Goal: Task Accomplishment & Management: Manage account settings

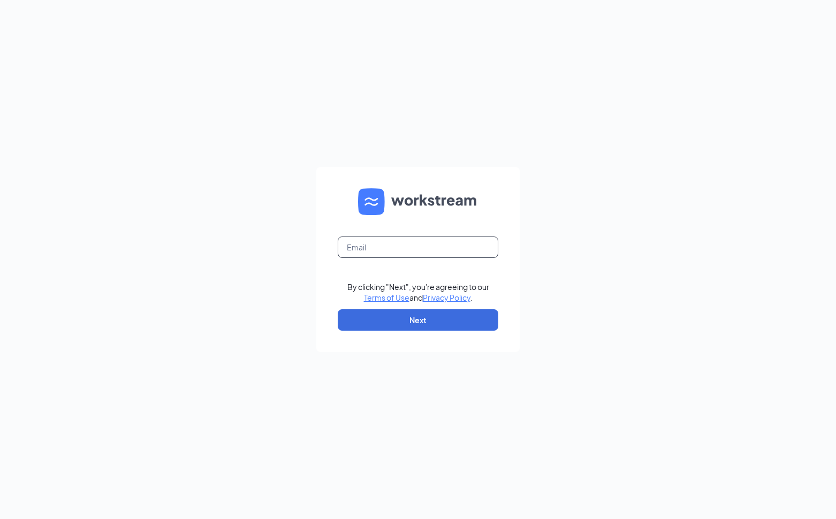
click at [380, 245] on input "text" at bounding box center [418, 247] width 161 height 21
type input "[EMAIL_ADDRESS][DOMAIN_NAME]"
click at [425, 320] on button "Next" at bounding box center [418, 319] width 161 height 21
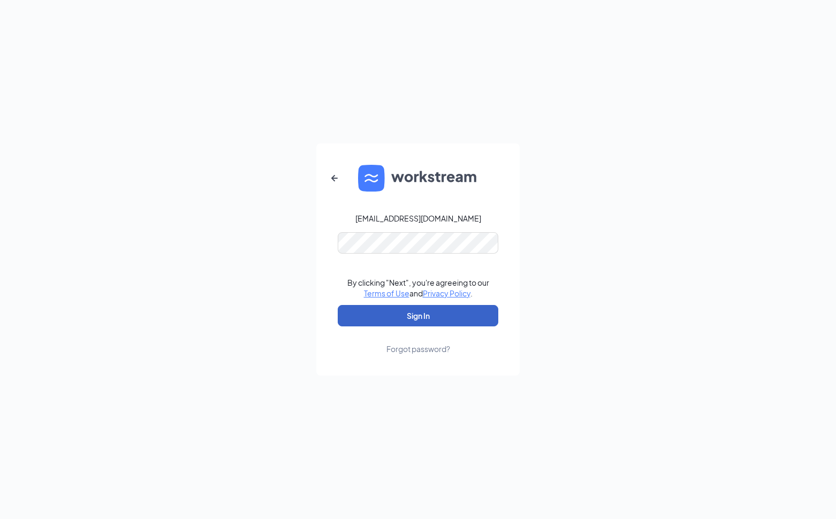
drag, startPoint x: 430, startPoint y: 316, endPoint x: 437, endPoint y: 315, distance: 7.0
click at [430, 316] on button "Sign In" at bounding box center [418, 315] width 161 height 21
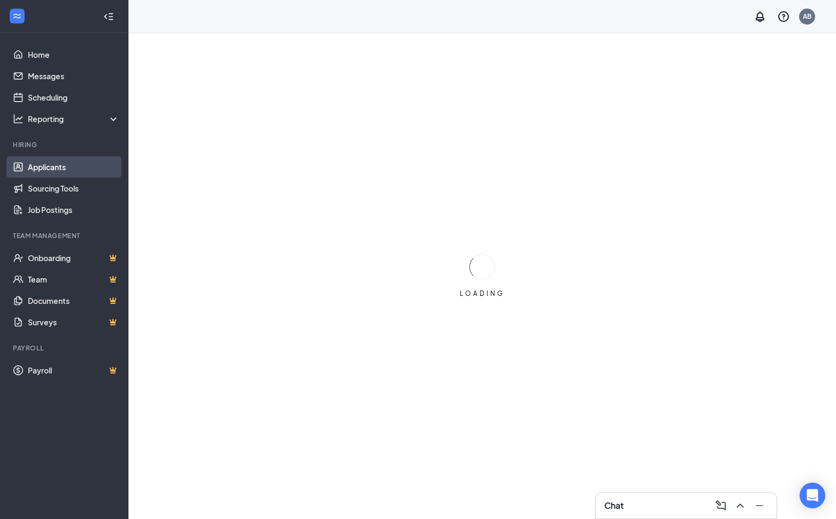
click at [57, 170] on link "Applicants" at bounding box center [74, 166] width 92 height 21
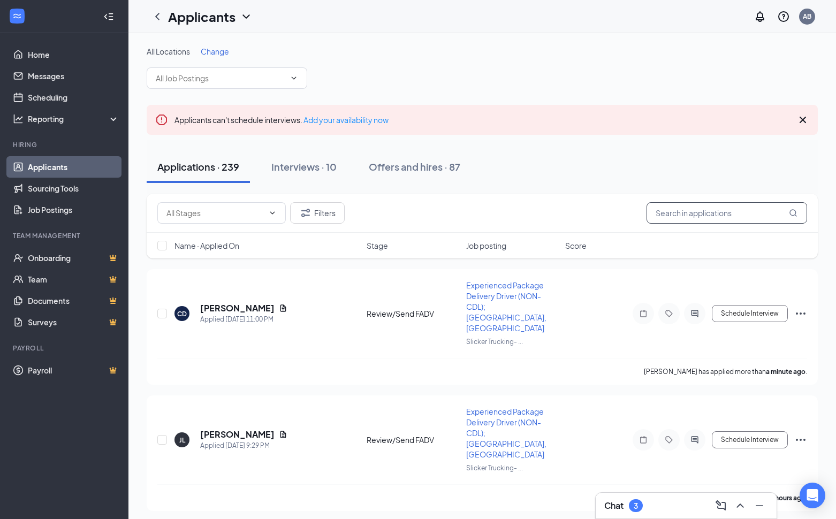
click at [691, 216] on input "text" at bounding box center [727, 212] width 161 height 21
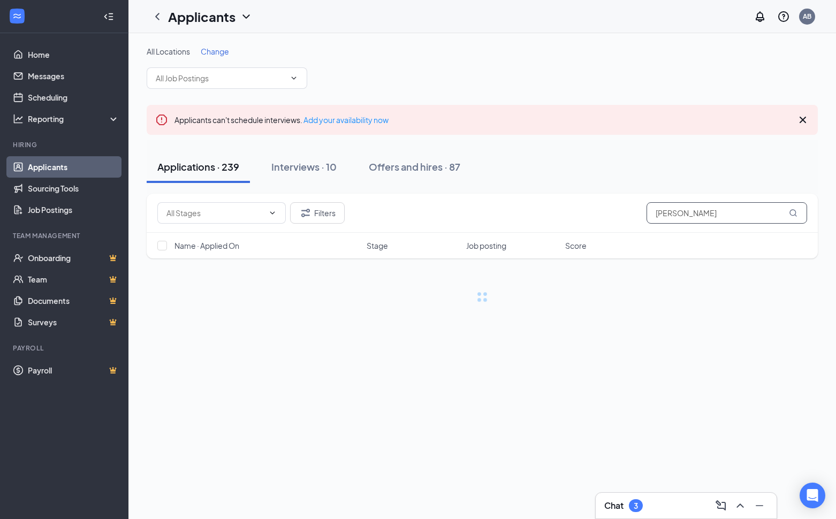
type input "matthew"
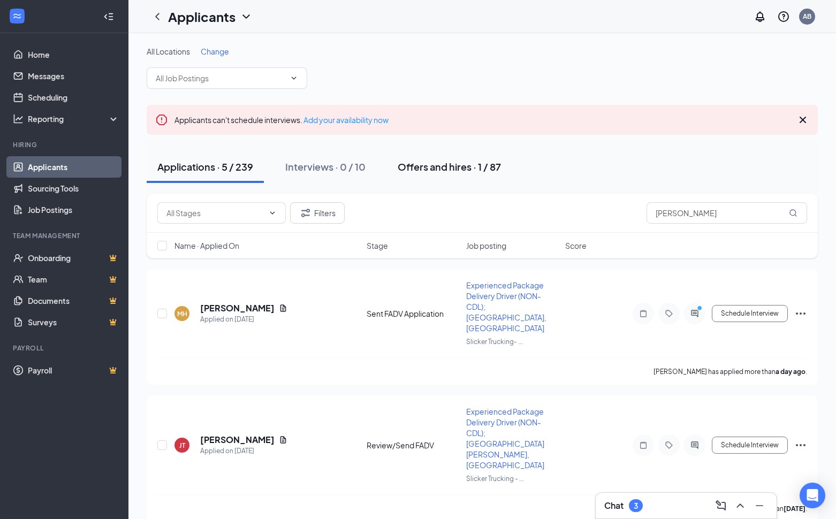
click at [465, 167] on div "Offers and hires · 1 / 87" at bounding box center [449, 166] width 103 height 13
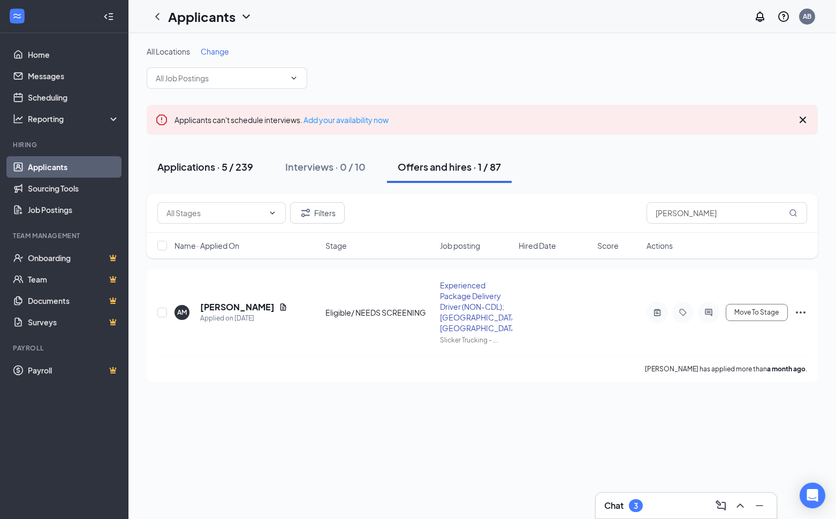
click at [196, 166] on div "Applications · 5 / 239" at bounding box center [205, 166] width 96 height 13
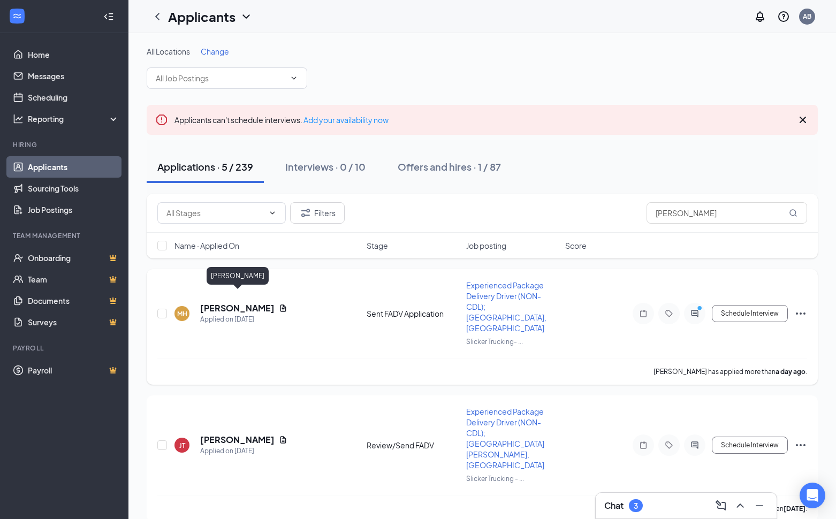
click at [263, 302] on h5 "Matthew Haviland" at bounding box center [237, 308] width 74 height 12
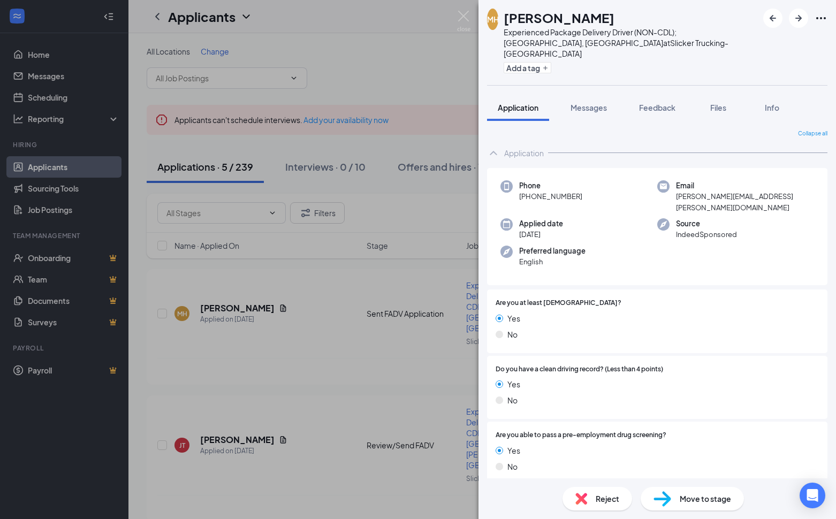
click at [711, 496] on span "Move to stage" at bounding box center [705, 499] width 51 height 12
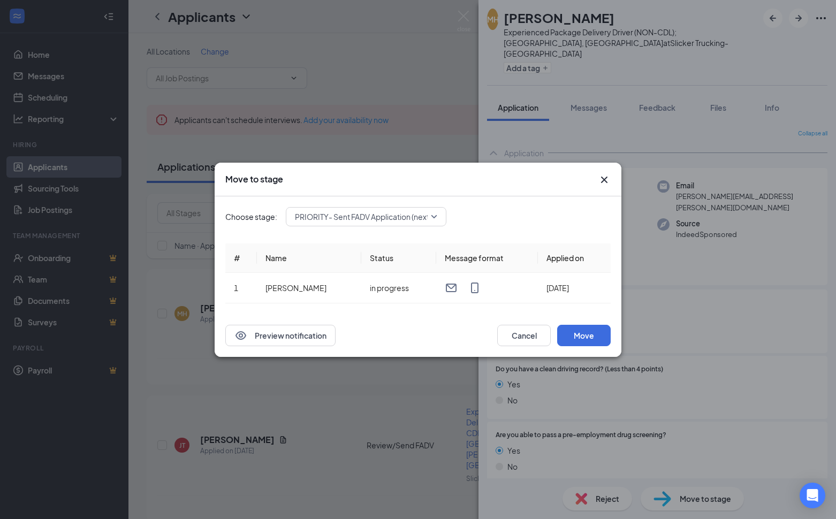
click at [377, 208] on input "search" at bounding box center [362, 217] width 140 height 18
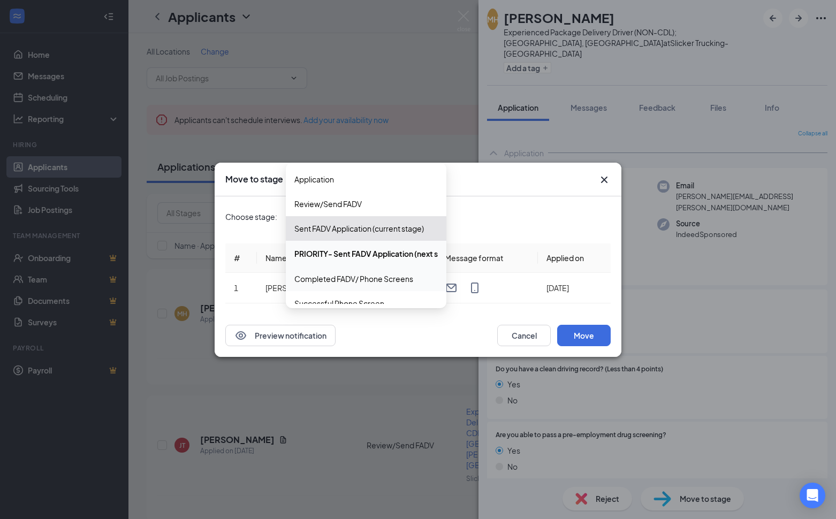
click at [346, 277] on span "Completed FADV/ Phone Screens" at bounding box center [353, 279] width 119 height 12
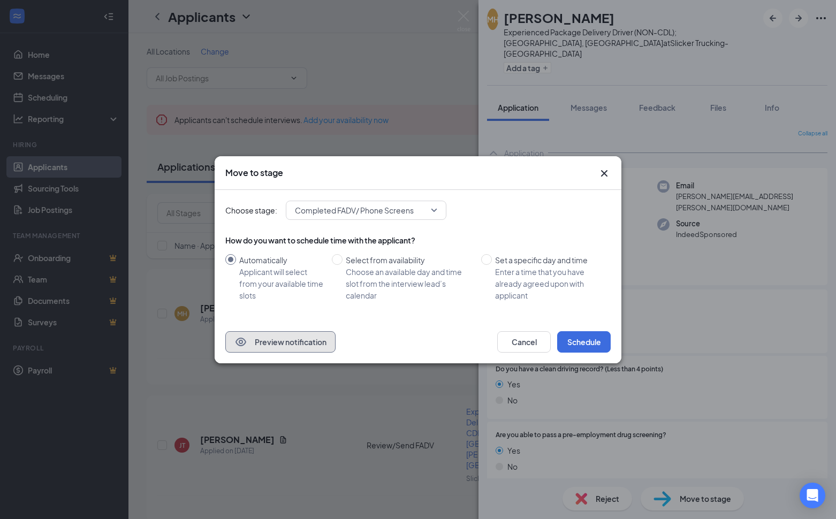
click at [295, 341] on button "Preview notification" at bounding box center [280, 341] width 110 height 21
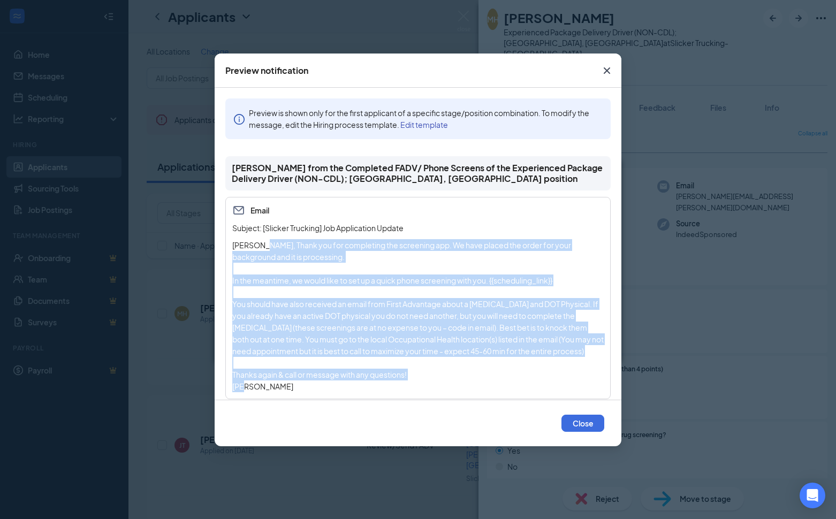
drag, startPoint x: 266, startPoint y: 243, endPoint x: 413, endPoint y: 386, distance: 205.6
click at [413, 386] on div "Matthew, Thank you for completing the screening app. We have placed the order f…" at bounding box center [418, 315] width 372 height 153
copy div "Thank you for completing the screening app. We have placed the order for your b…"
click at [585, 424] on button "Close" at bounding box center [583, 423] width 43 height 17
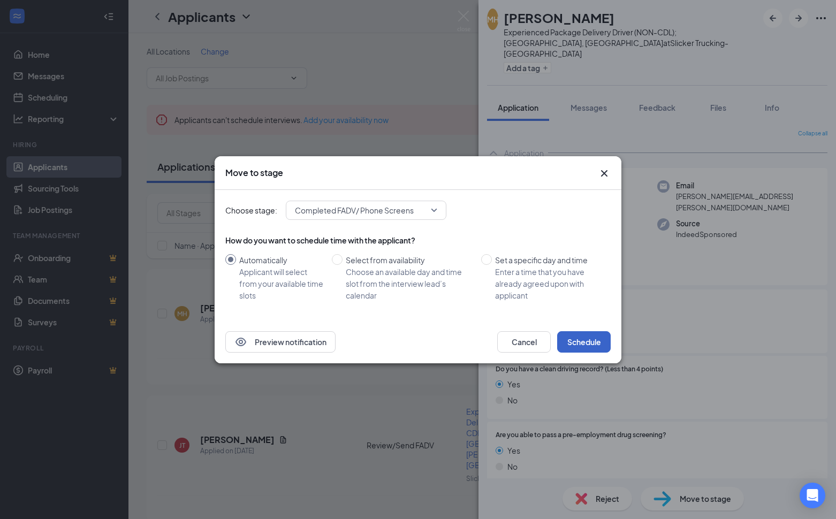
click at [597, 343] on button "Schedule" at bounding box center [584, 341] width 54 height 21
